Goal: Task Accomplishment & Management: Use online tool/utility

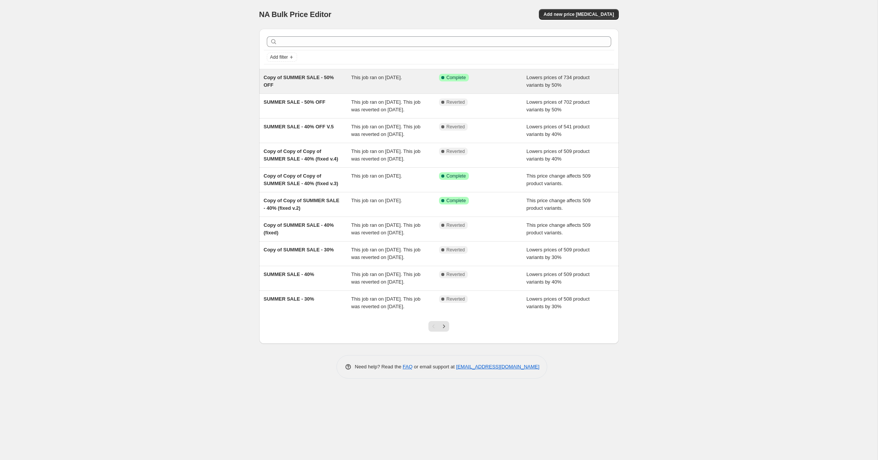
click at [320, 83] on div "Copy of SUMMER SALE - 50% OFF" at bounding box center [308, 81] width 88 height 15
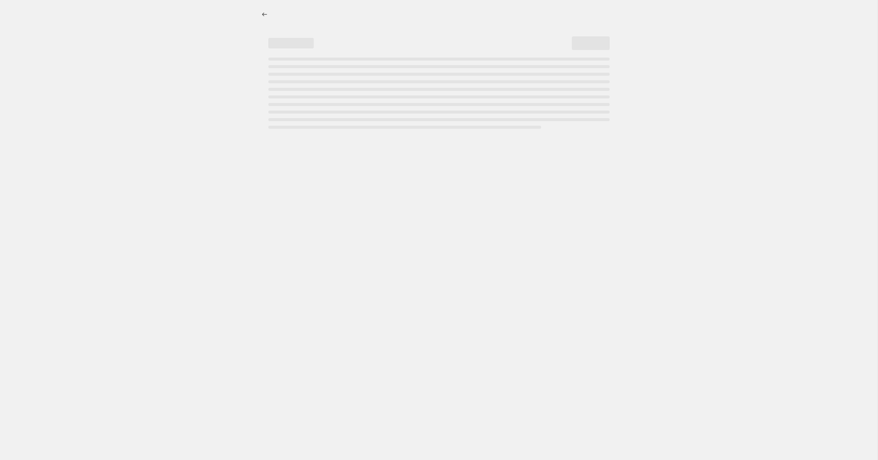
select select "percentage"
select select "collection"
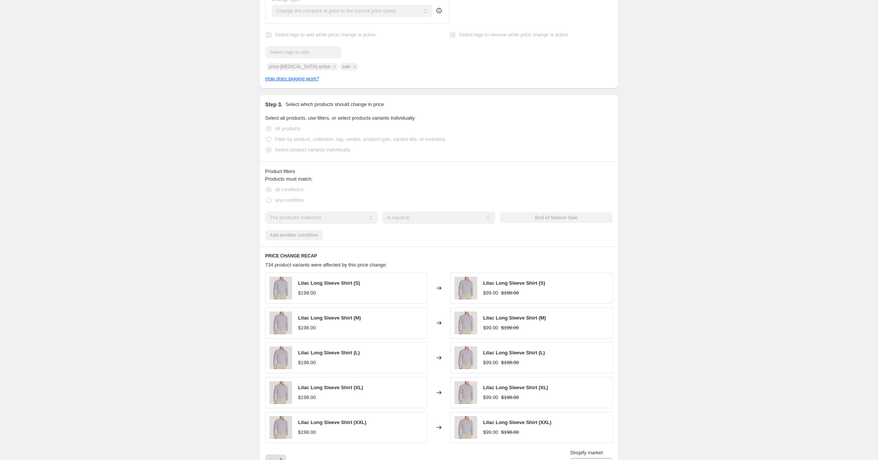
scroll to position [459, 0]
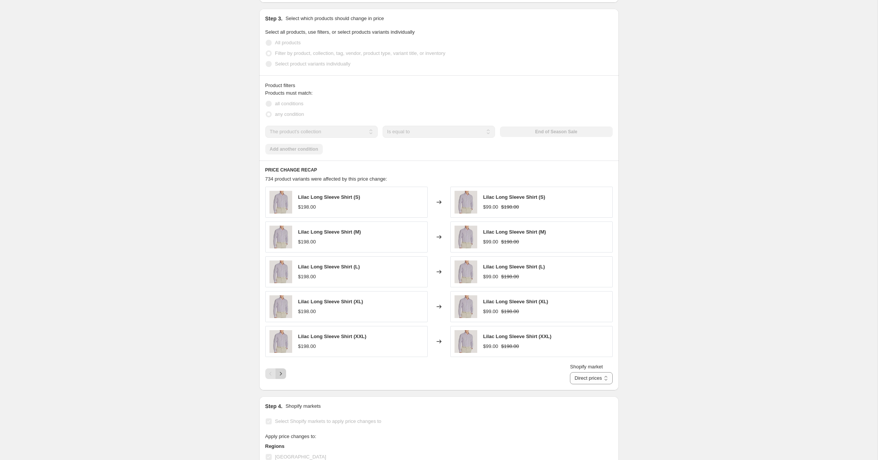
click at [282, 375] on icon "Next" at bounding box center [281, 374] width 8 height 8
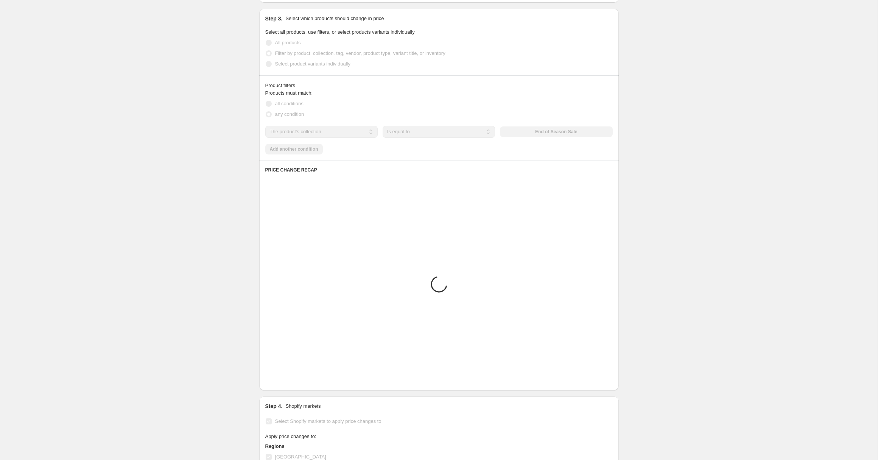
click at [282, 375] on icon "Next" at bounding box center [281, 374] width 8 height 8
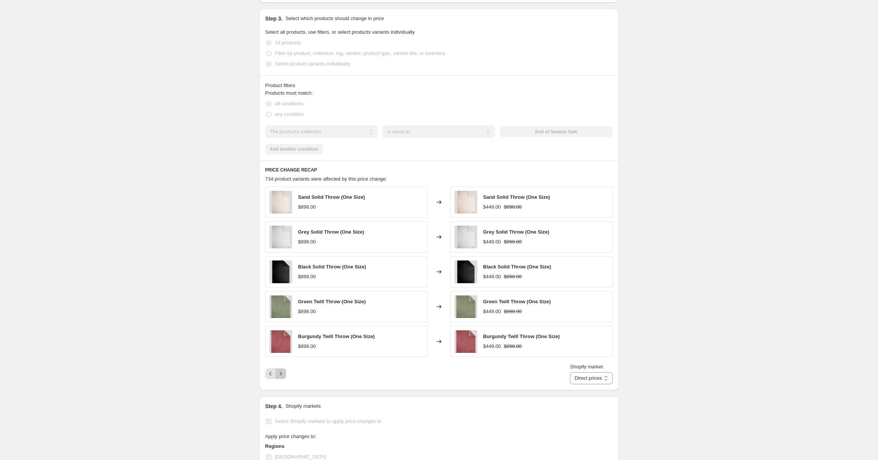
click at [282, 375] on icon "Next" at bounding box center [281, 374] width 8 height 8
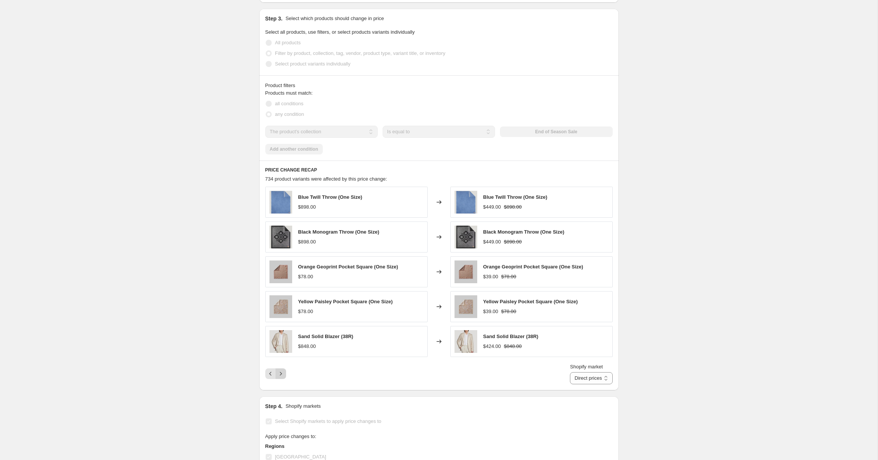
click at [282, 375] on icon "Next" at bounding box center [281, 374] width 8 height 8
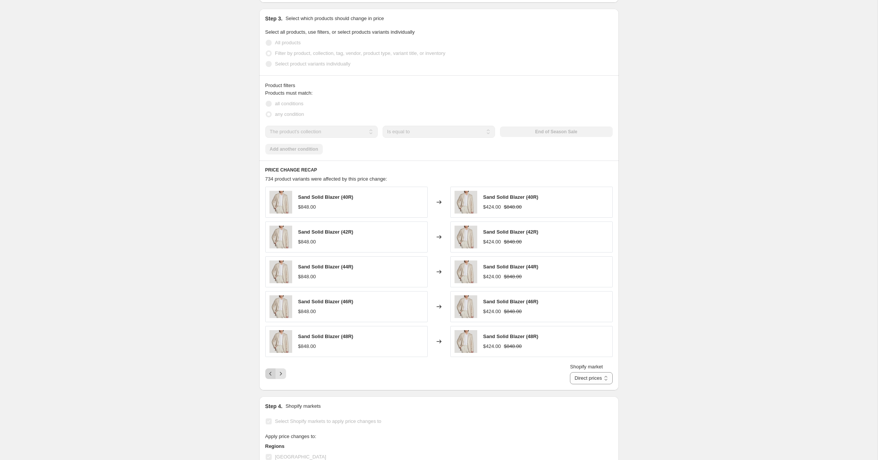
click at [268, 374] on icon "Previous" at bounding box center [271, 374] width 8 height 8
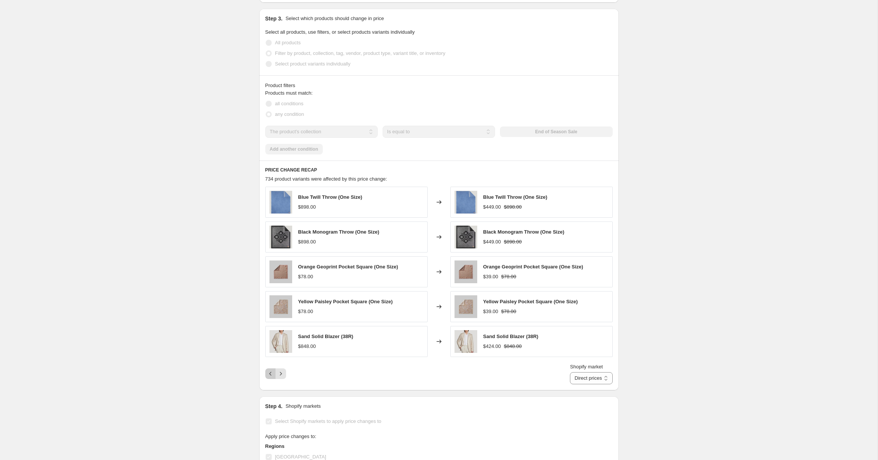
click at [269, 374] on icon "Previous" at bounding box center [271, 374] width 8 height 8
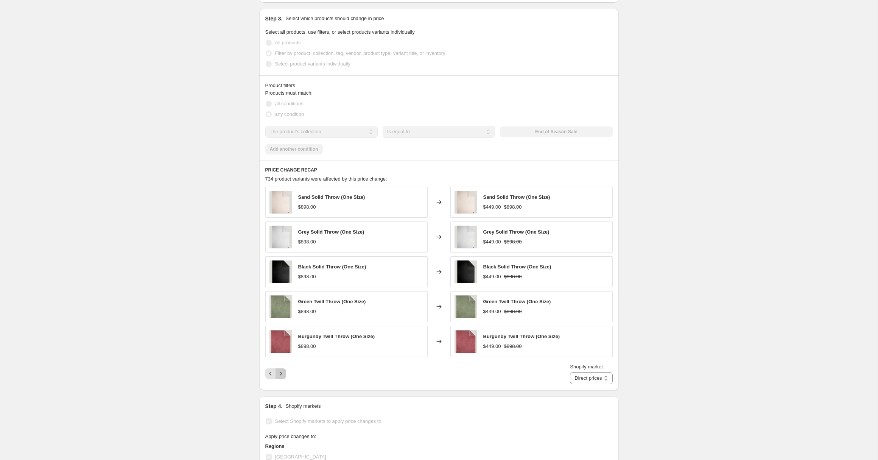
click at [283, 373] on icon "Next" at bounding box center [281, 374] width 8 height 8
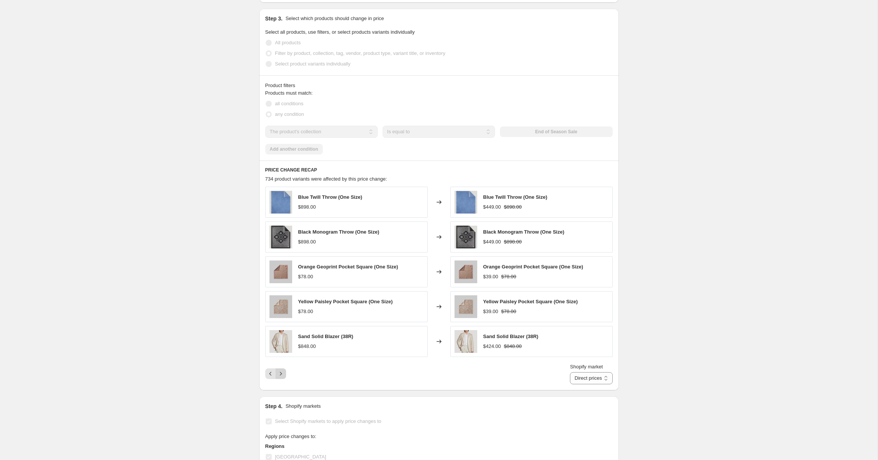
click at [283, 373] on icon "Next" at bounding box center [281, 374] width 8 height 8
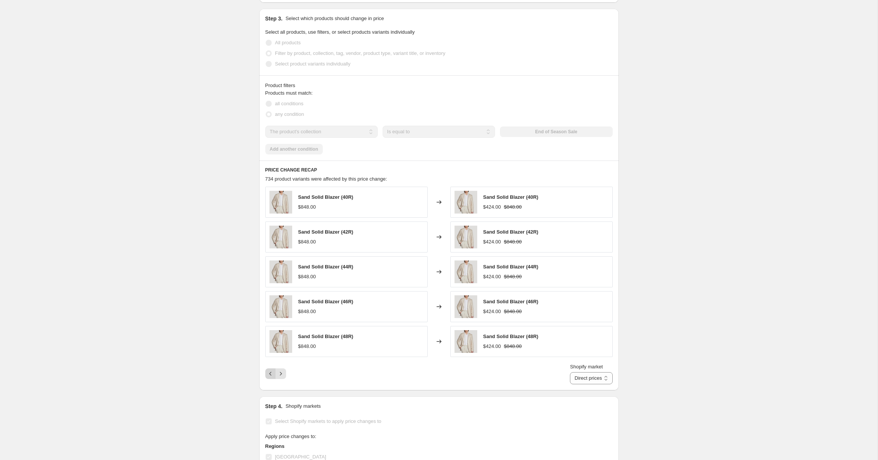
click at [274, 373] on button "Previous" at bounding box center [270, 373] width 11 height 11
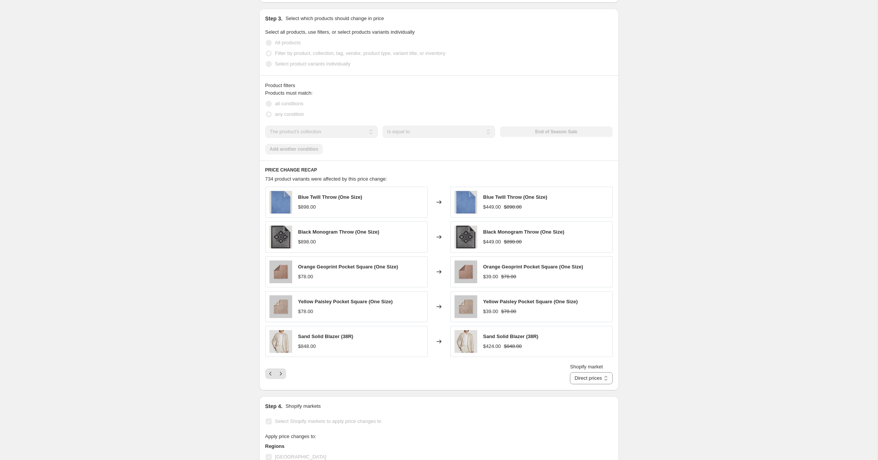
scroll to position [0, 0]
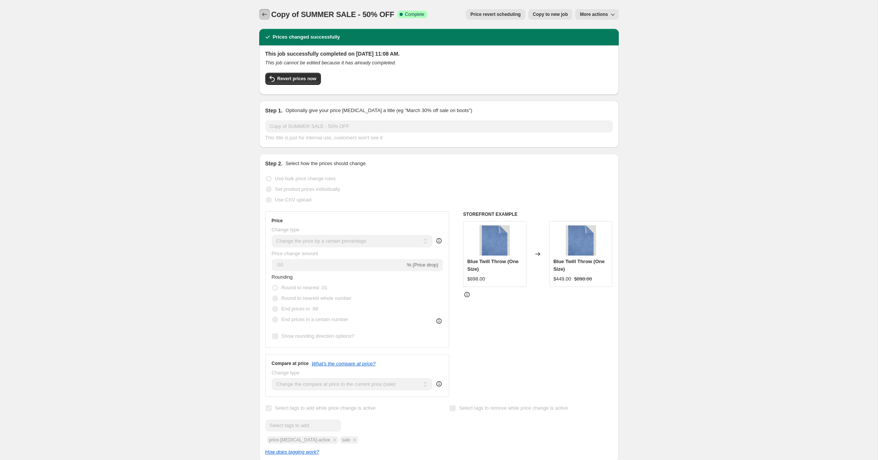
click at [266, 14] on icon "Price change jobs" at bounding box center [265, 15] width 8 height 8
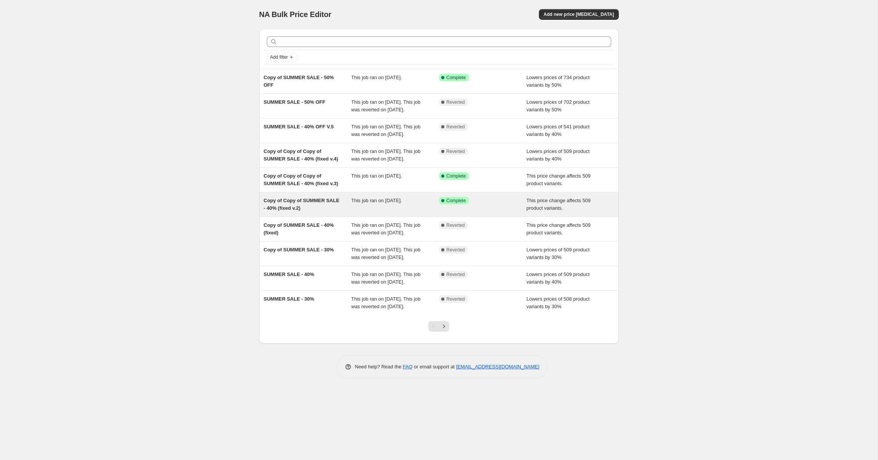
click at [322, 212] on div "Copy of Copy of SUMMER SALE - 40% (fixed v.2)" at bounding box center [308, 204] width 88 height 15
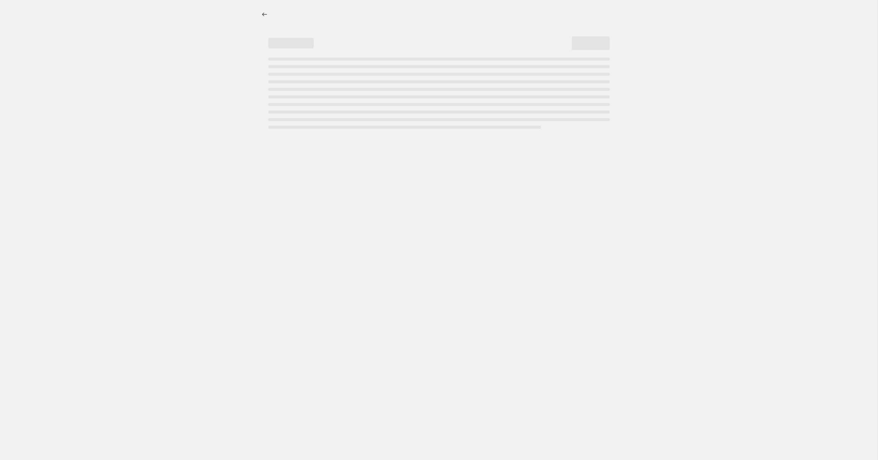
select select "pcap"
select select "no_change"
select select "collection"
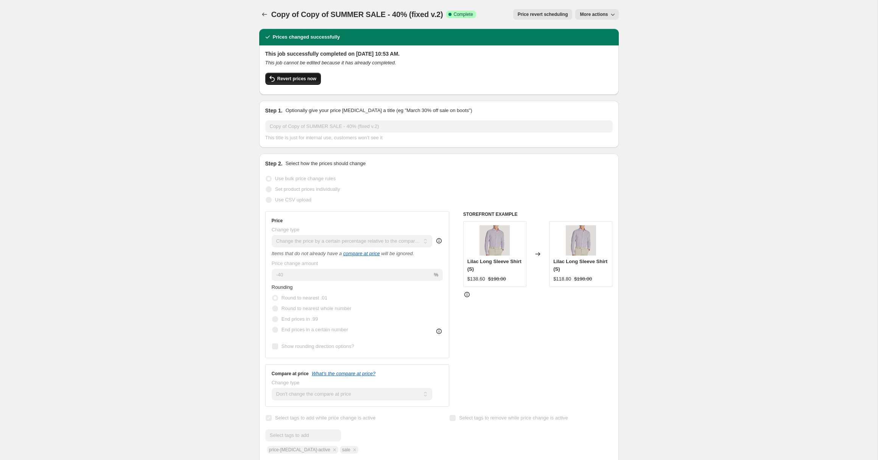
click at [303, 81] on span "Revert prices now" at bounding box center [296, 79] width 39 height 6
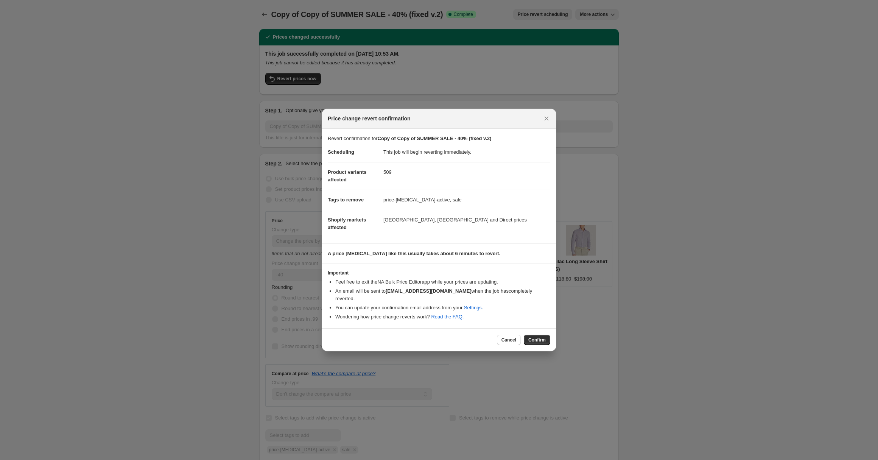
click at [540, 344] on button "Confirm" at bounding box center [537, 339] width 26 height 11
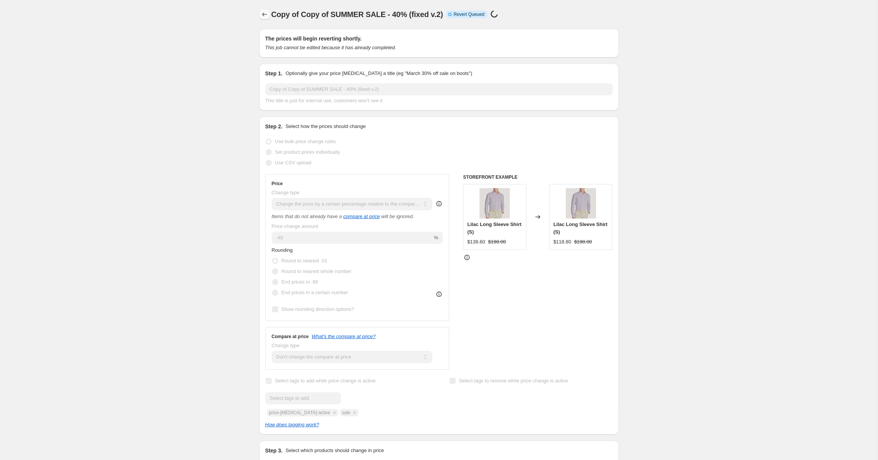
click at [261, 13] on icon "Price change jobs" at bounding box center [265, 15] width 8 height 8
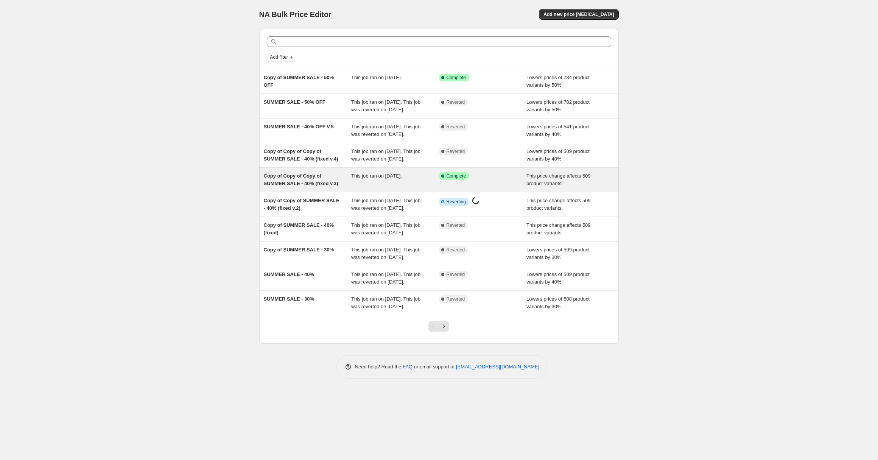
click at [334, 187] on div "Copy of Copy of Copy of SUMMER SALE - 40% (fixed v.3)" at bounding box center [308, 179] width 88 height 15
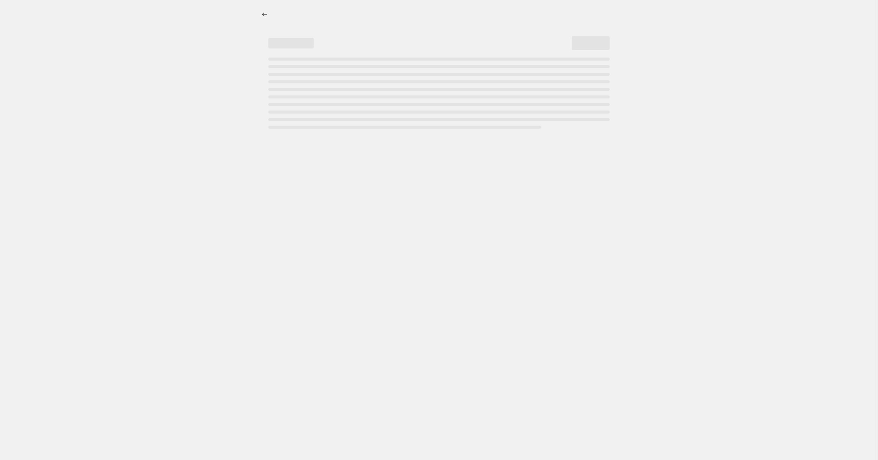
select select "pcap"
select select "no_change"
select select "collection"
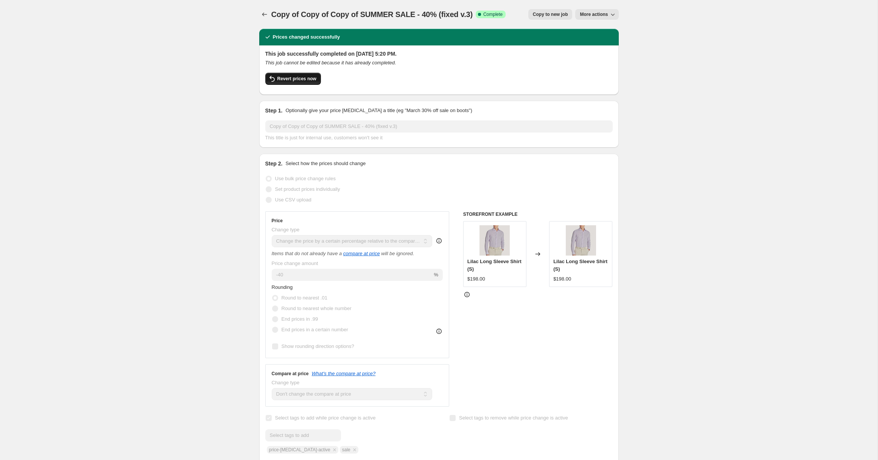
click at [306, 79] on span "Revert prices now" at bounding box center [296, 79] width 39 height 6
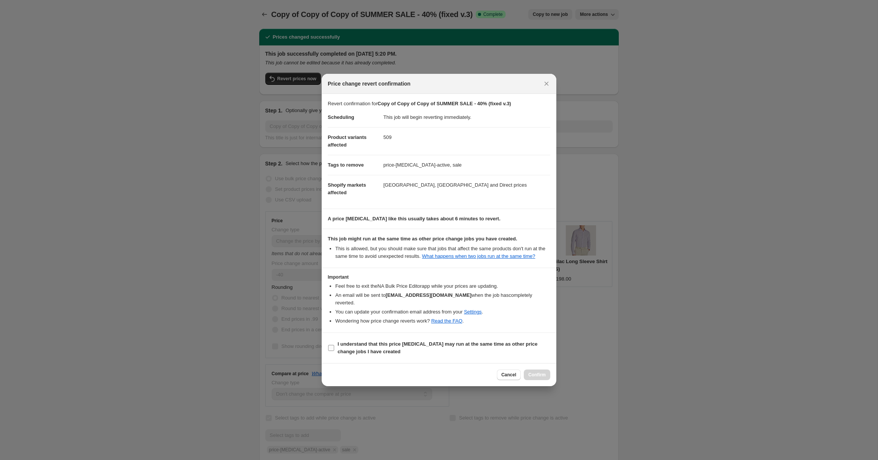
click at [391, 351] on span "I understand that this price [MEDICAL_DATA] may run at the same time as other p…" at bounding box center [443, 347] width 213 height 15
click at [334, 351] on input "I understand that this price [MEDICAL_DATA] may run at the same time as other p…" at bounding box center [331, 348] width 6 height 6
checkbox input "true"
click at [541, 375] on button "Confirm" at bounding box center [537, 374] width 26 height 11
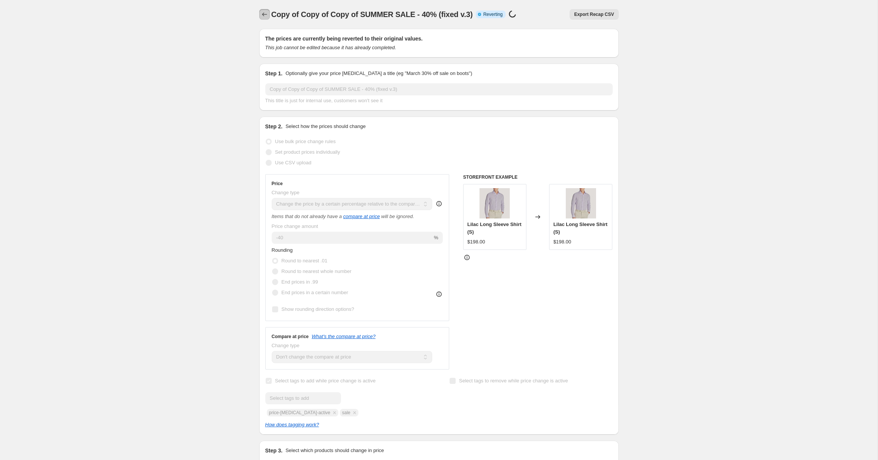
click at [264, 12] on icon "Price change jobs" at bounding box center [265, 15] width 8 height 8
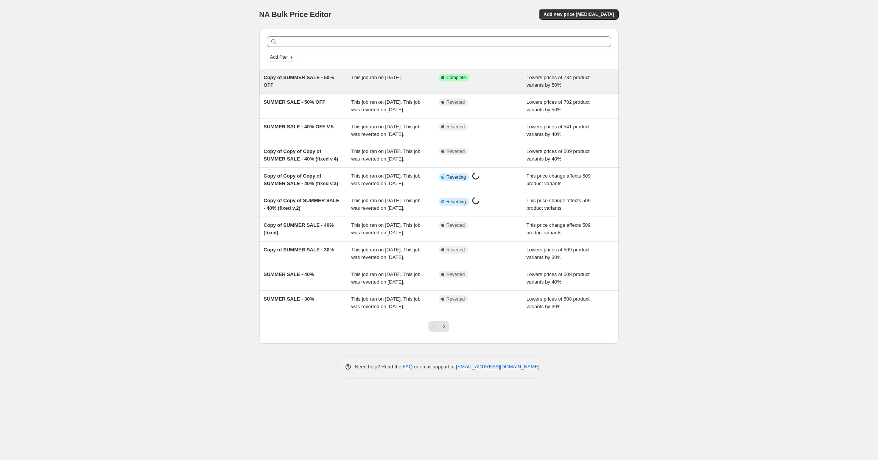
click at [310, 79] on span "Copy of SUMMER SALE - 50% OFF" at bounding box center [299, 81] width 70 height 13
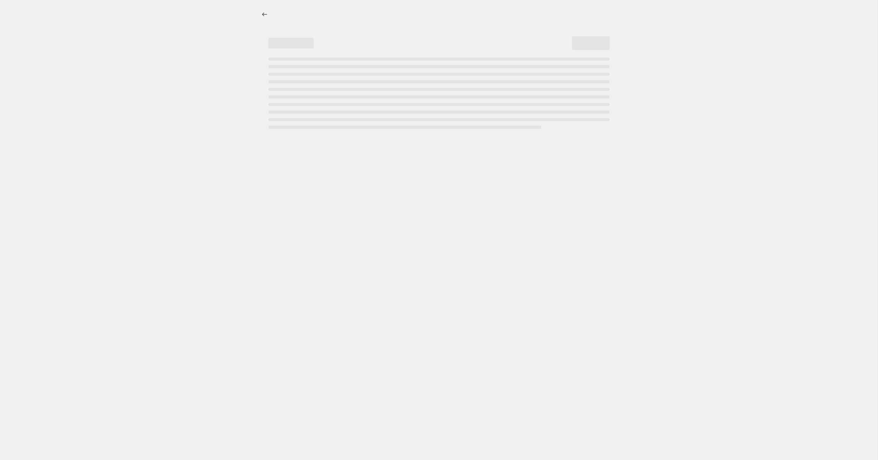
select select "percentage"
select select "collection"
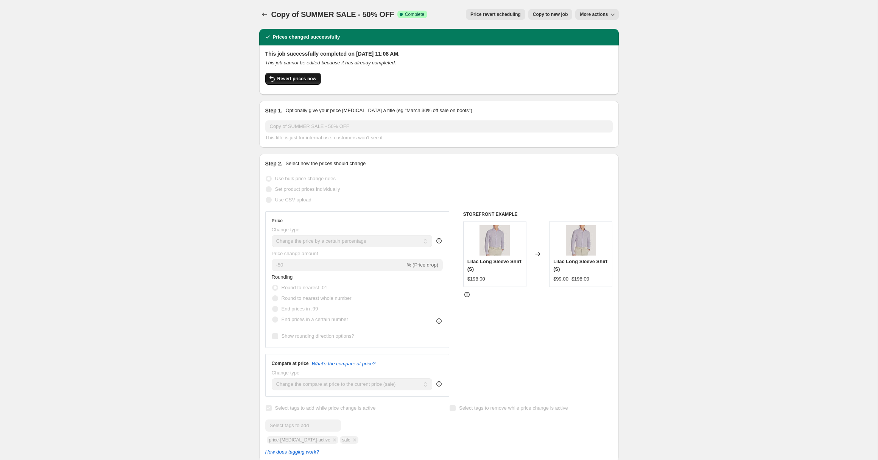
click at [283, 84] on button "Revert prices now" at bounding box center [293, 79] width 56 height 12
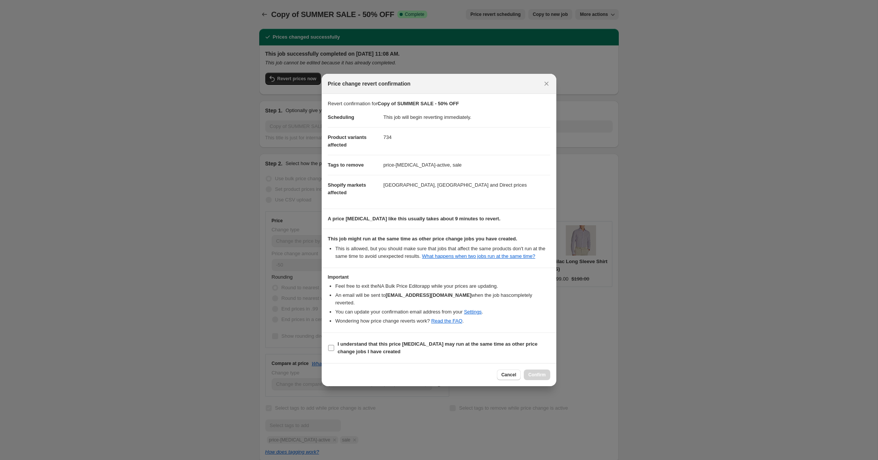
click at [434, 345] on b "I understand that this price [MEDICAL_DATA] may run at the same time as other p…" at bounding box center [437, 347] width 200 height 13
click at [334, 345] on input "I understand that this price [MEDICAL_DATA] may run at the same time as other p…" at bounding box center [331, 348] width 6 height 6
checkbox input "true"
click at [536, 378] on span "Confirm" at bounding box center [536, 374] width 17 height 6
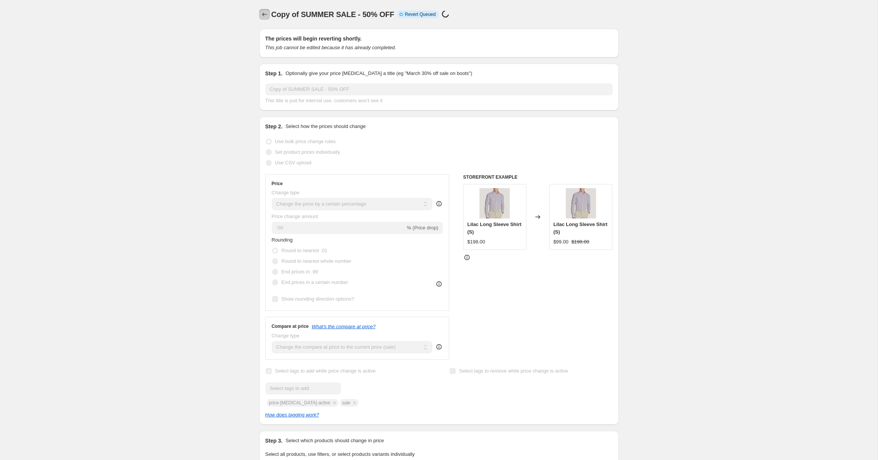
click at [264, 14] on icon "Price change jobs" at bounding box center [265, 15] width 8 height 8
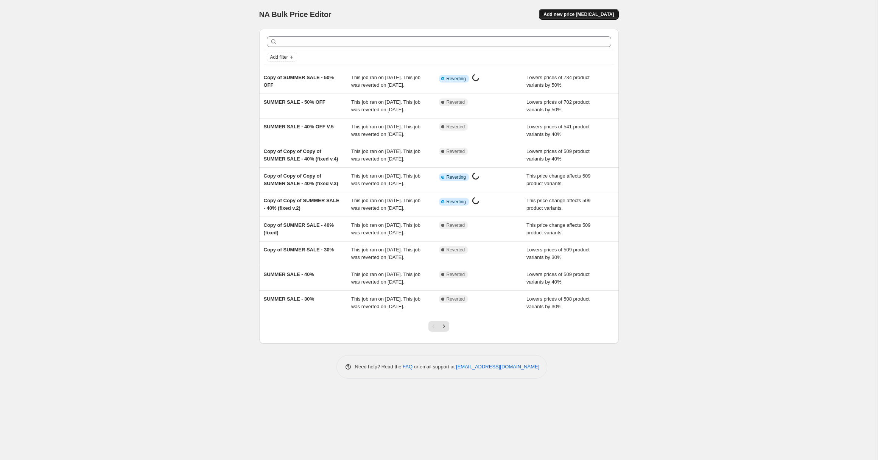
click at [605, 16] on span "Add new price [MEDICAL_DATA]" at bounding box center [578, 14] width 70 height 6
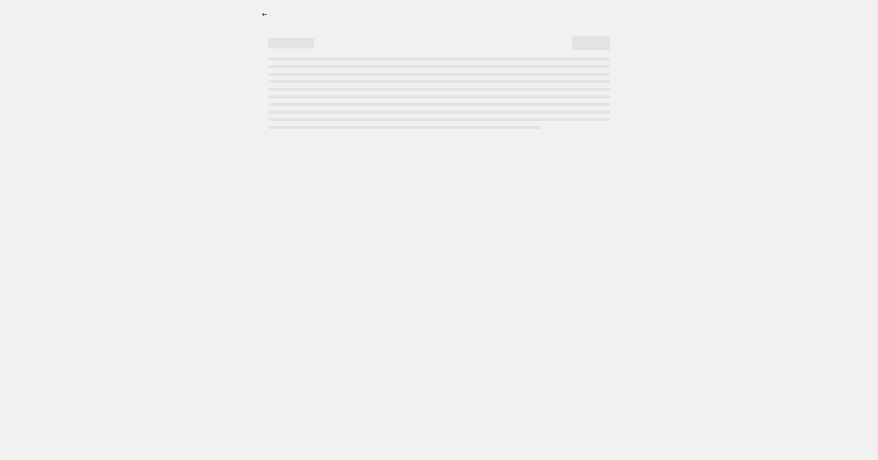
select select "percentage"
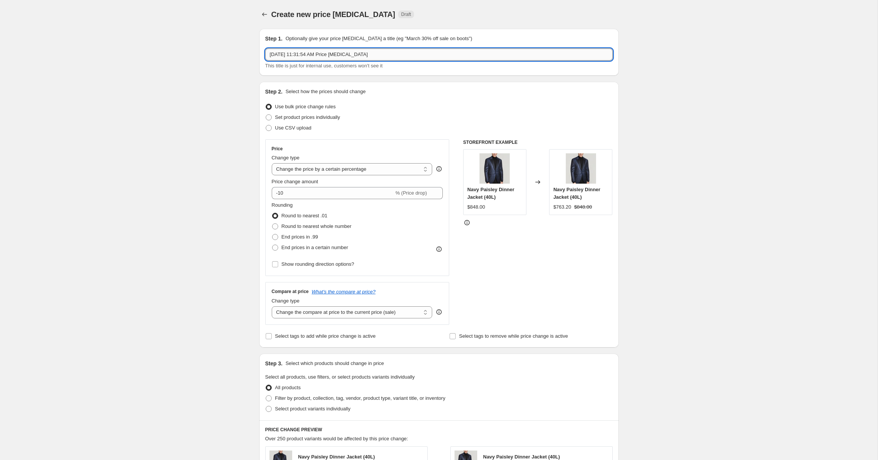
click at [458, 56] on input "[DATE] 11:31:54 AM Price [MEDICAL_DATA]" at bounding box center [438, 54] width 347 height 12
type input "THROW SALE - 50% OFF"
click at [366, 192] on input "-10" at bounding box center [333, 193] width 122 height 12
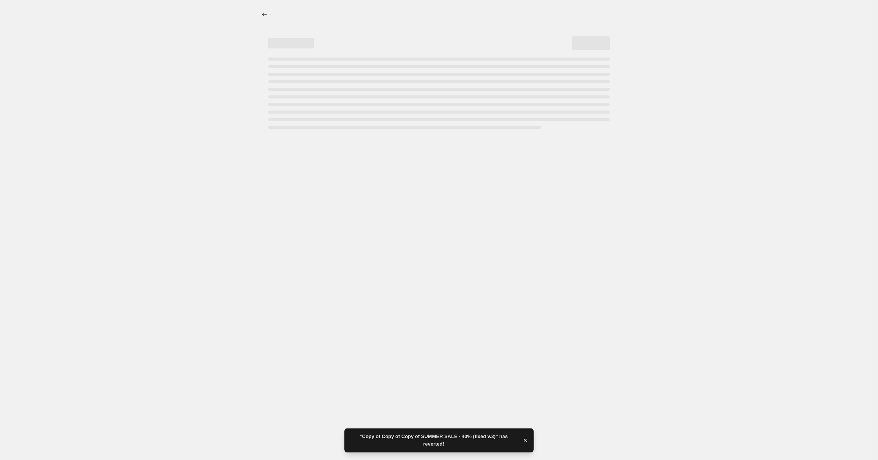
select select "percentage"
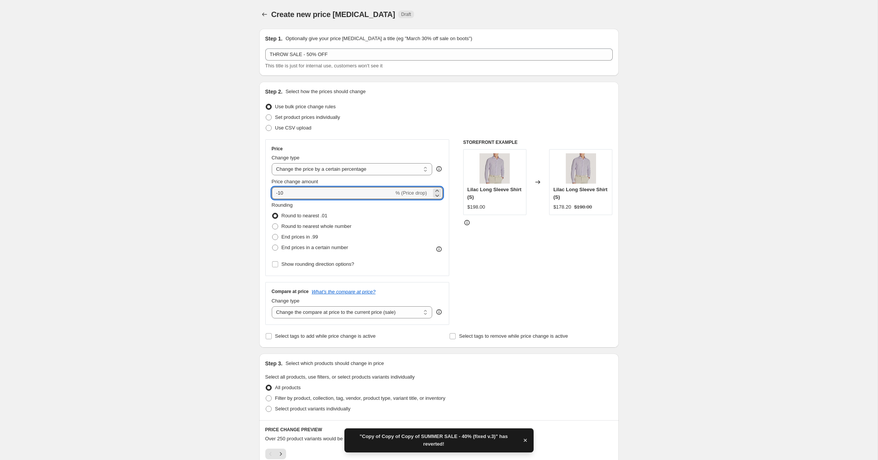
click at [366, 192] on input "-10" at bounding box center [333, 193] width 122 height 12
type input "-1"
type input "-5"
type input "-50"
click at [164, 305] on div "Create new price [MEDICAL_DATA]. This page is ready Create new price [MEDICAL_D…" at bounding box center [438, 312] width 877 height 625
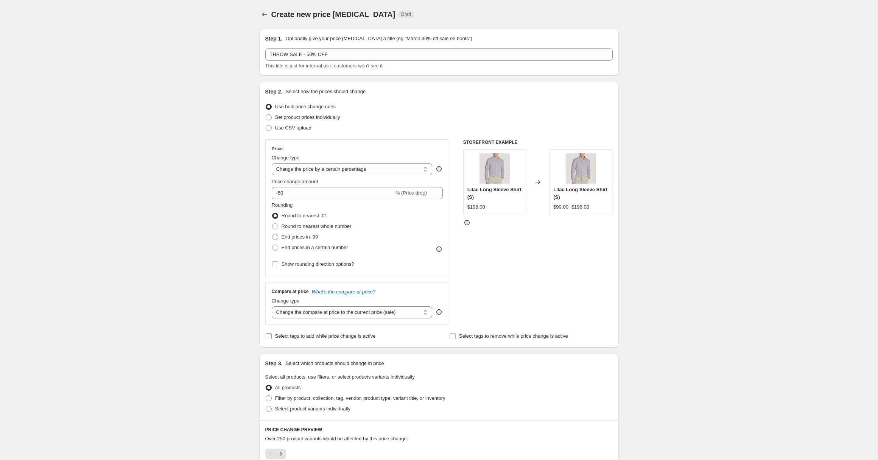
click at [299, 336] on span "Select tags to add while price change is active" at bounding box center [325, 336] width 101 height 6
click at [272, 336] on input "Select tags to add while price change is active" at bounding box center [269, 336] width 6 height 6
checkbox input "true"
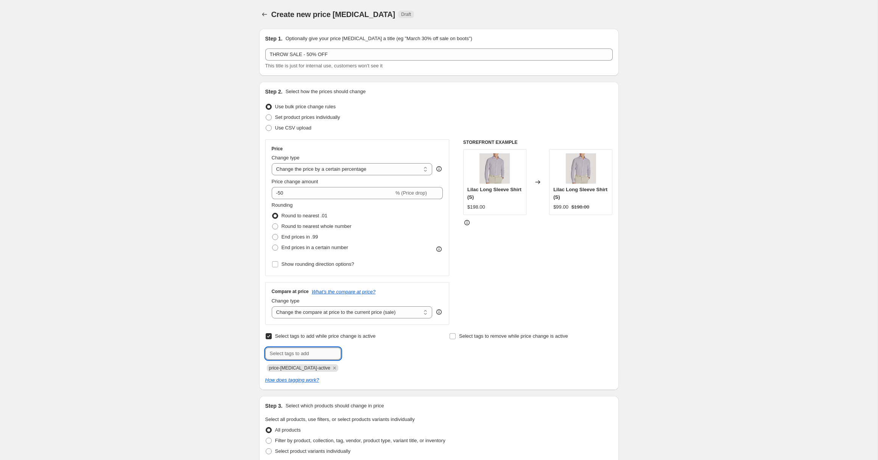
click at [305, 351] on input "text" at bounding box center [303, 353] width 76 height 12
type input "sale"
click at [265, 82] on button "Submit" at bounding box center [276, 86] width 22 height 8
type input "final sale"
click at [265, 82] on button "Submit" at bounding box center [276, 86] width 22 height 8
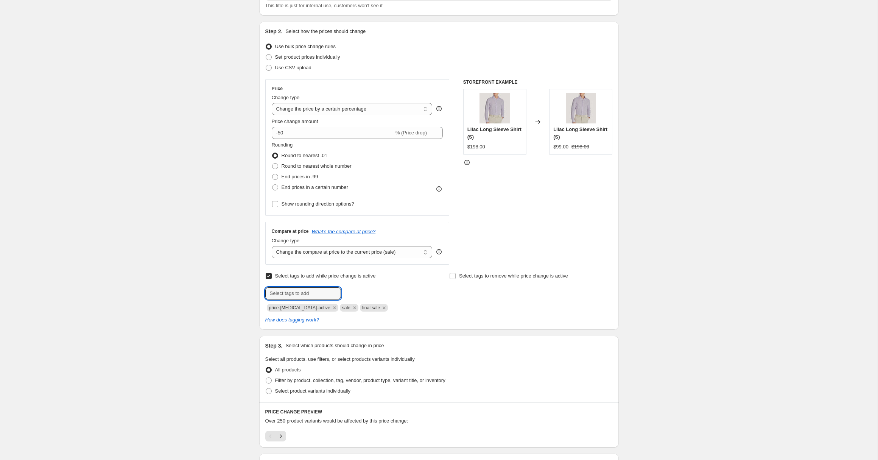
scroll to position [169, 0]
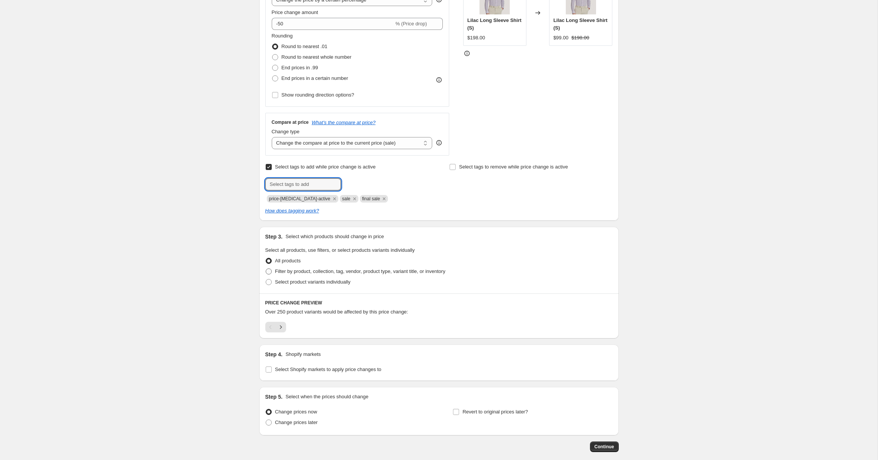
click at [313, 270] on span "Filter by product, collection, tag, vendor, product type, variant title, or inv…" at bounding box center [360, 271] width 170 height 6
click at [266, 269] on input "Filter by product, collection, tag, vendor, product type, variant title, or inv…" at bounding box center [266, 268] width 0 height 0
radio input "true"
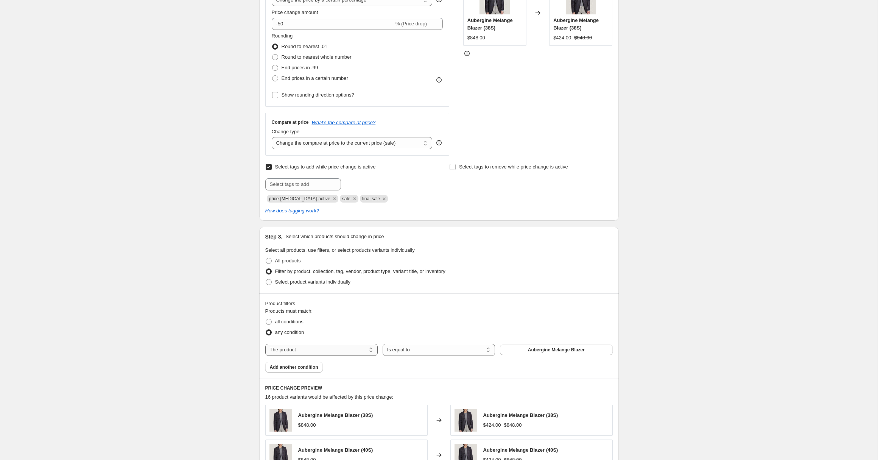
click at [347, 351] on select "The product The product's collection The product's tag The product's vendor The…" at bounding box center [321, 349] width 112 height 12
select select "collection"
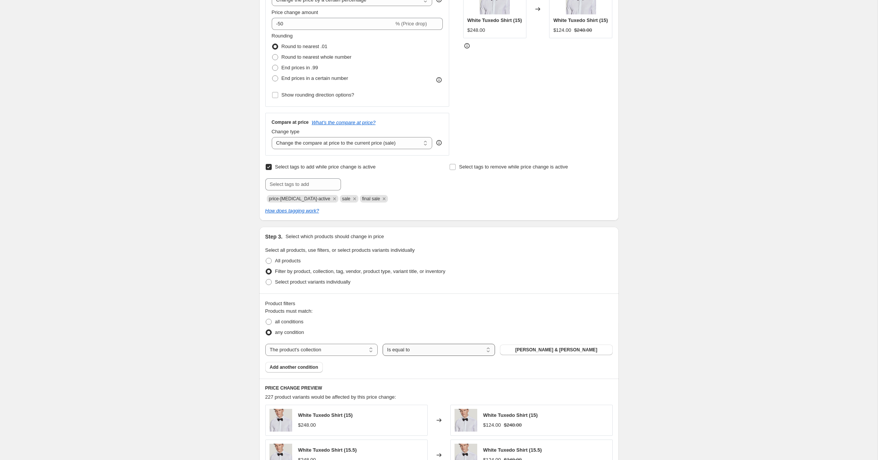
click at [416, 351] on select "Is equal to Is not equal to" at bounding box center [438, 349] width 112 height 12
click at [543, 349] on span "[PERSON_NAME] & [PERSON_NAME]" at bounding box center [556, 350] width 82 height 6
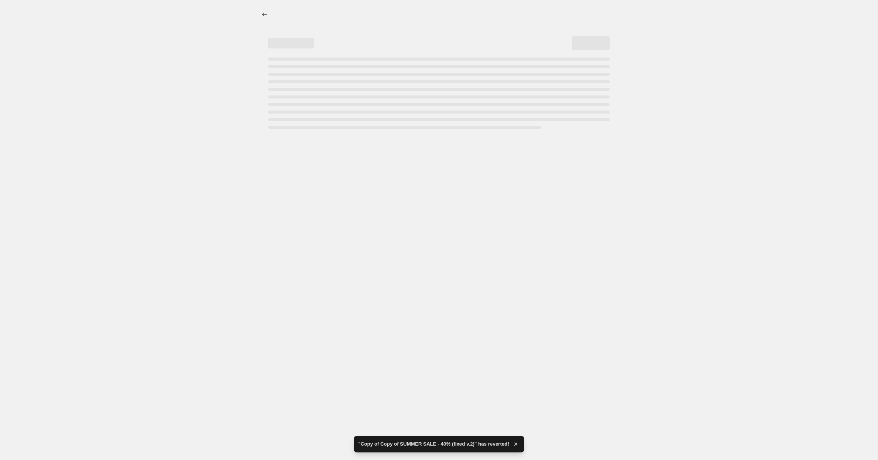
scroll to position [0, 0]
select select "percentage"
select select "collection"
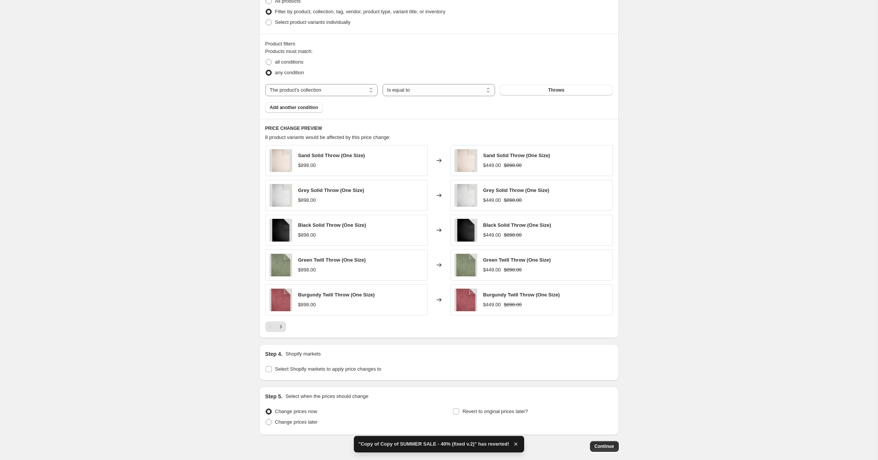
scroll to position [466, 0]
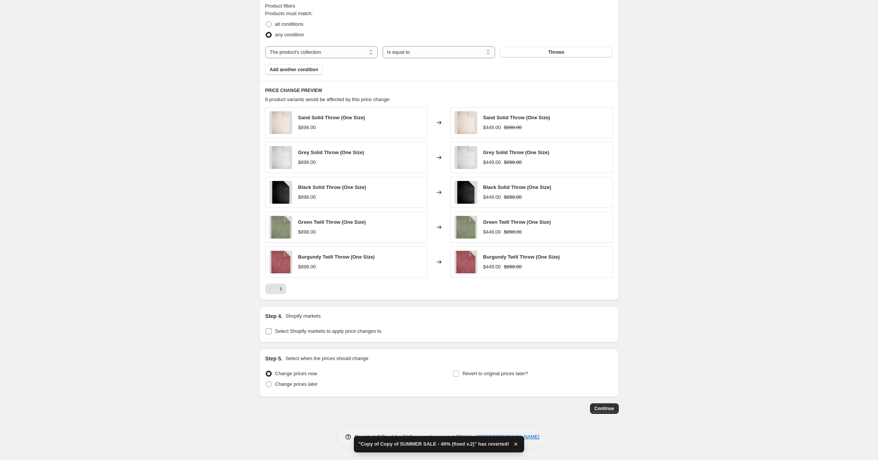
click at [366, 331] on span "Select Shopify markets to apply price changes to" at bounding box center [328, 331] width 106 height 6
click at [272, 331] on input "Select Shopify markets to apply price changes to" at bounding box center [269, 331] width 6 height 6
checkbox input "true"
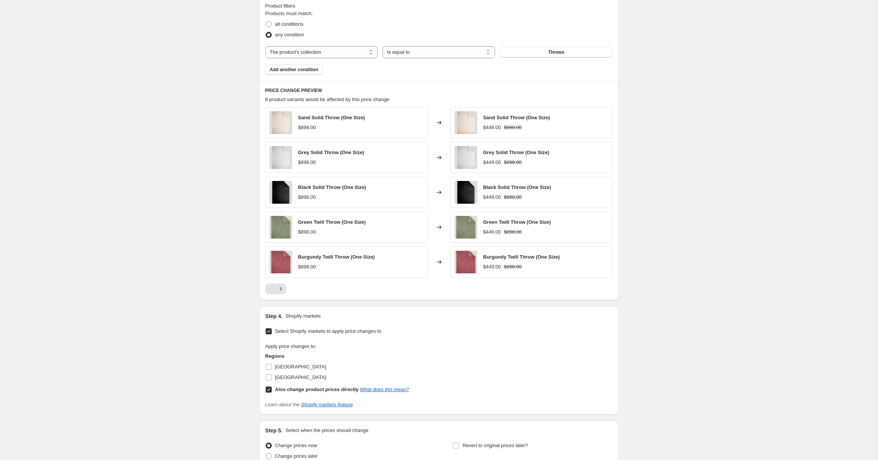
click at [286, 367] on span "[GEOGRAPHIC_DATA]" at bounding box center [300, 367] width 51 height 6
click at [272, 367] on input "[GEOGRAPHIC_DATA]" at bounding box center [269, 367] width 6 height 6
checkbox input "true"
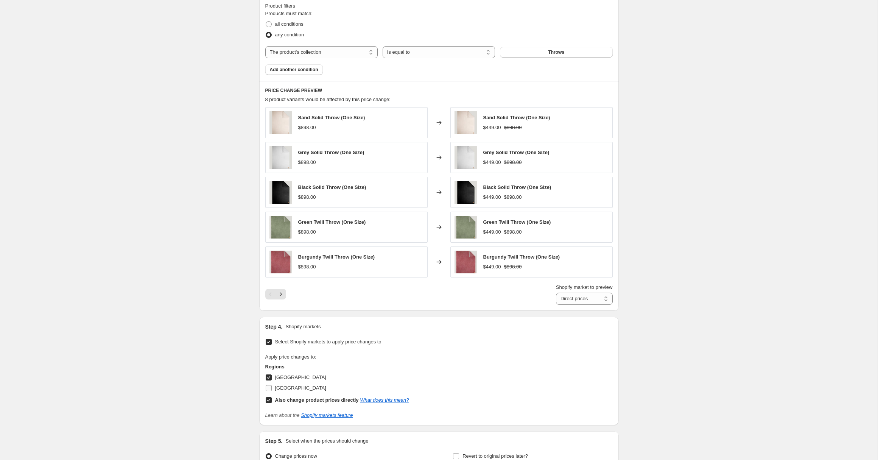
drag, startPoint x: 291, startPoint y: 388, endPoint x: 311, endPoint y: 370, distance: 27.1
click at [291, 388] on span "[GEOGRAPHIC_DATA]" at bounding box center [300, 388] width 51 height 6
click at [272, 388] on input "[GEOGRAPHIC_DATA]" at bounding box center [269, 388] width 6 height 6
checkbox input "true"
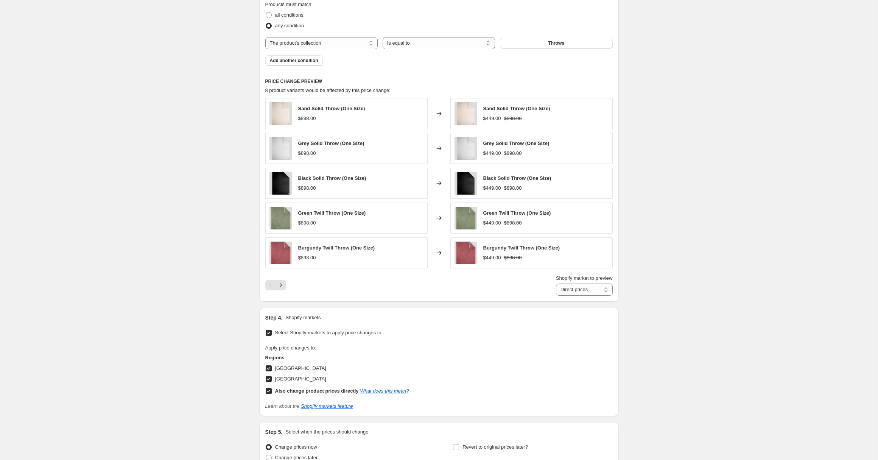
scroll to position [549, 0]
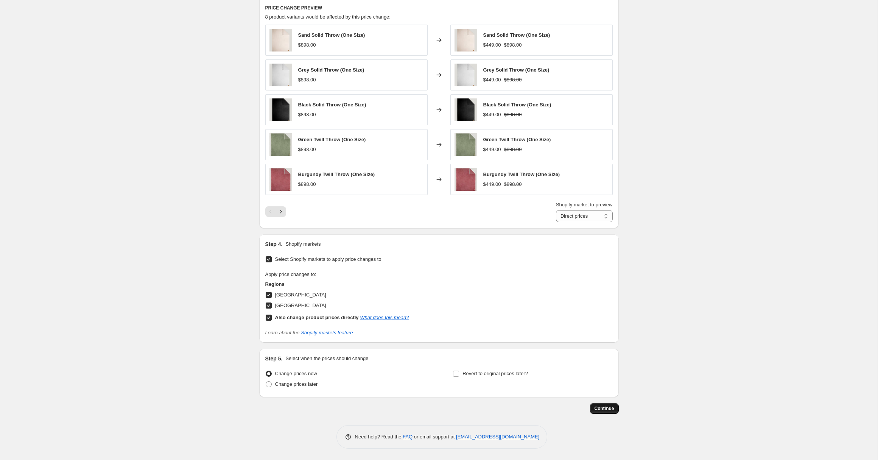
click at [604, 408] on span "Continue" at bounding box center [604, 408] width 20 height 6
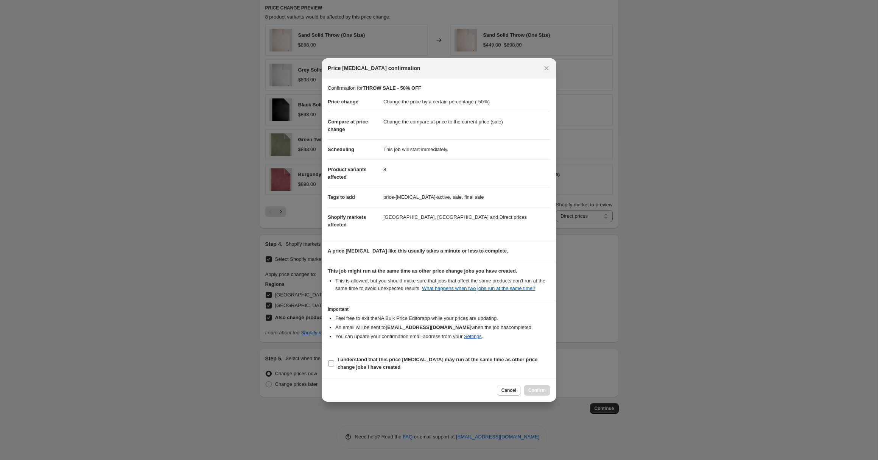
click at [394, 361] on b "I understand that this price [MEDICAL_DATA] may run at the same time as other p…" at bounding box center [437, 362] width 200 height 13
click at [334, 361] on input "I understand that this price [MEDICAL_DATA] may run at the same time as other p…" at bounding box center [331, 363] width 6 height 6
checkbox input "true"
click at [540, 393] on span "Confirm" at bounding box center [536, 390] width 17 height 6
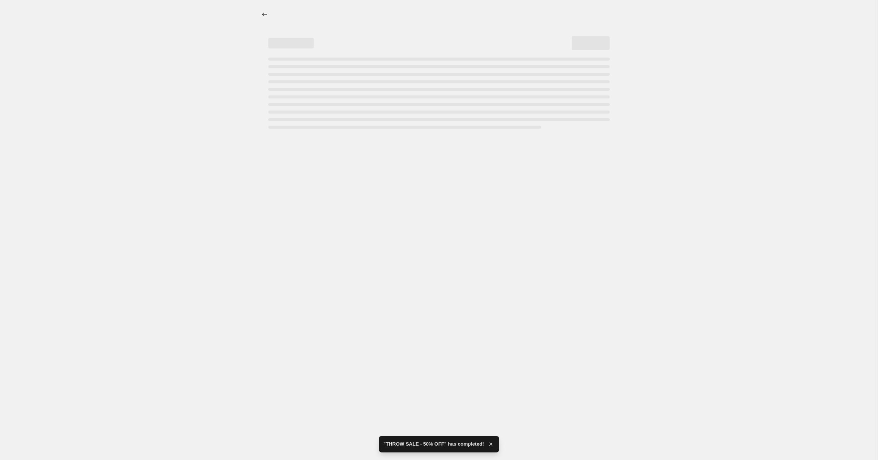
select select "percentage"
select select "collection"
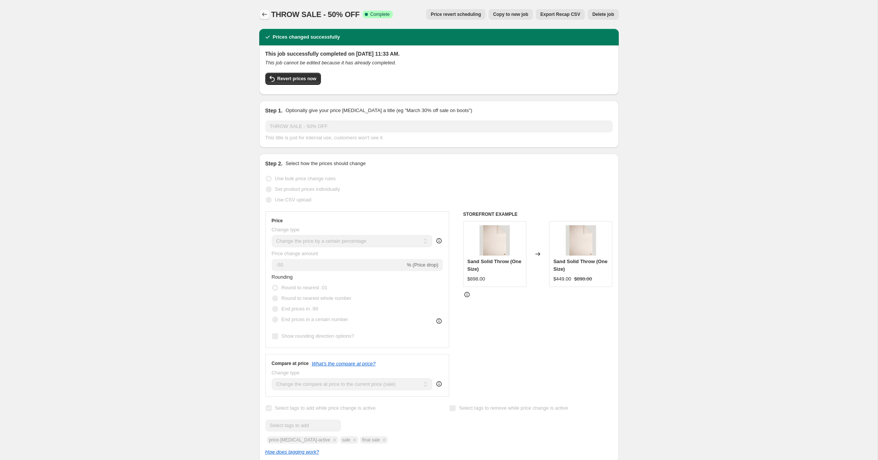
click at [266, 11] on icon "Price change jobs" at bounding box center [265, 15] width 8 height 8
